Goal: Information Seeking & Learning: Learn about a topic

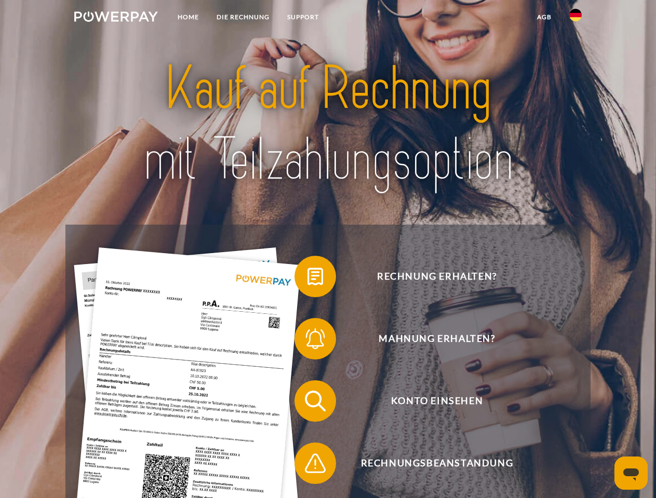
click at [116, 18] on img at bounding box center [116, 16] width 84 height 10
click at [575, 18] on img at bounding box center [575, 15] width 12 height 12
click at [544, 17] on link "agb" at bounding box center [544, 17] width 32 height 19
click at [307, 279] on span at bounding box center [300, 277] width 52 height 52
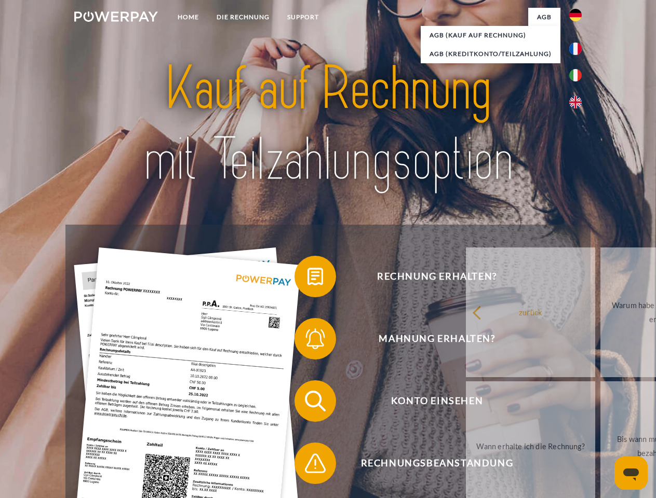
click at [307, 341] on span at bounding box center [300, 339] width 52 height 52
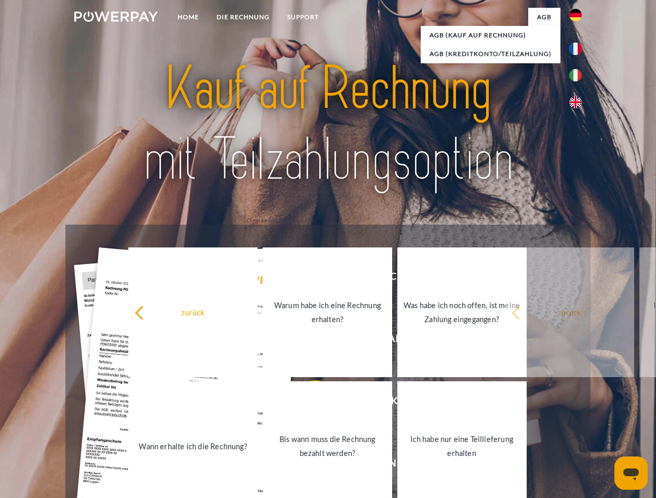
click at [307, 403] on link "Bis wann muss die Rechnung bezahlt werden?" at bounding box center [327, 447] width 129 height 130
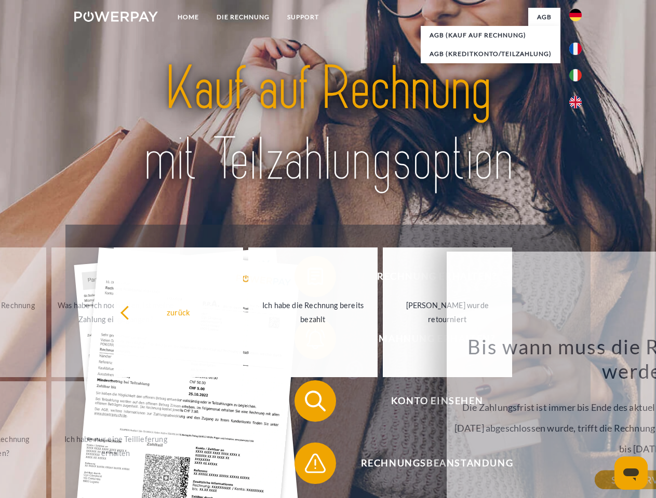
click at [307, 466] on span at bounding box center [300, 464] width 52 height 52
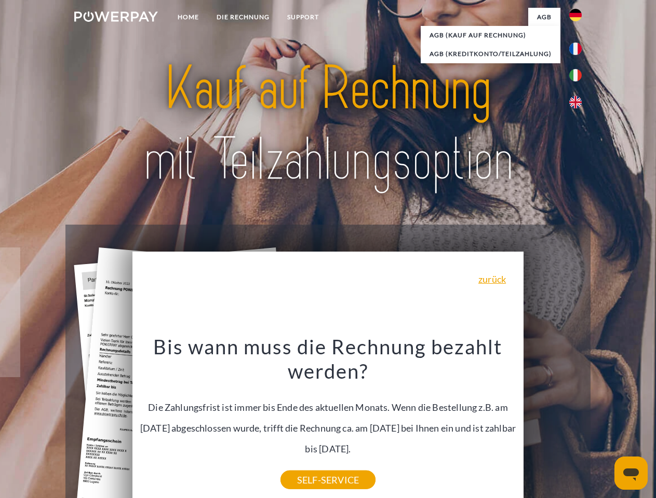
click at [631, 473] on icon "Messaging-Fenster öffnen" at bounding box center [631, 475] width 16 height 12
